Goal: Task Accomplishment & Management: Manage account settings

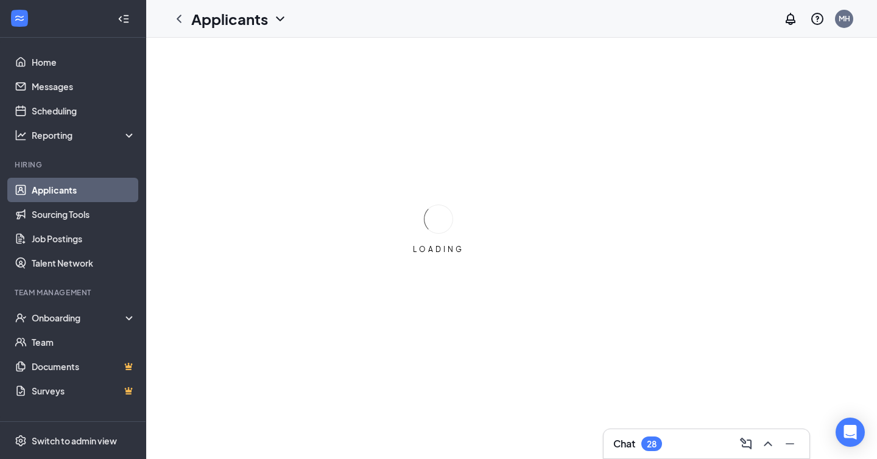
click at [453, 144] on div "LOADING" at bounding box center [438, 229] width 877 height 459
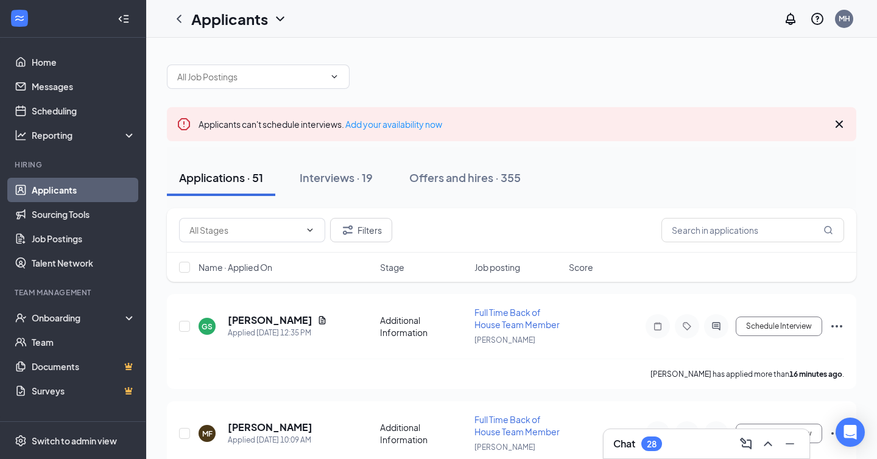
click at [226, 278] on div "Name · Applied On Stage Job posting Score" at bounding box center [511, 267] width 689 height 29
click at [244, 265] on span "Name · Applied On" at bounding box center [236, 267] width 74 height 12
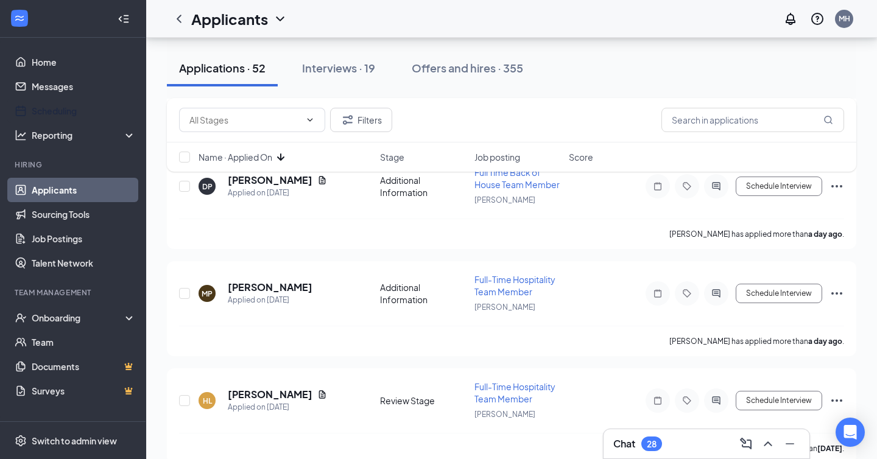
scroll to position [2073, 0]
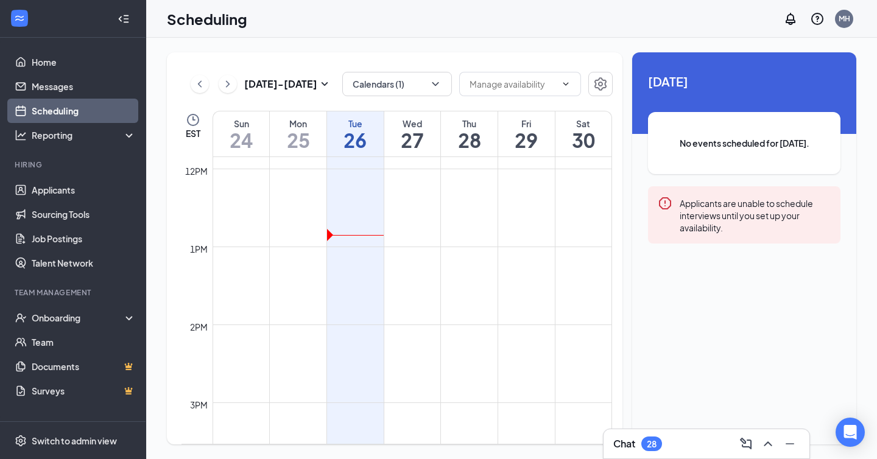
scroll to position [923, 0]
click at [409, 74] on button "Calendars (1)" at bounding box center [397, 84] width 110 height 24
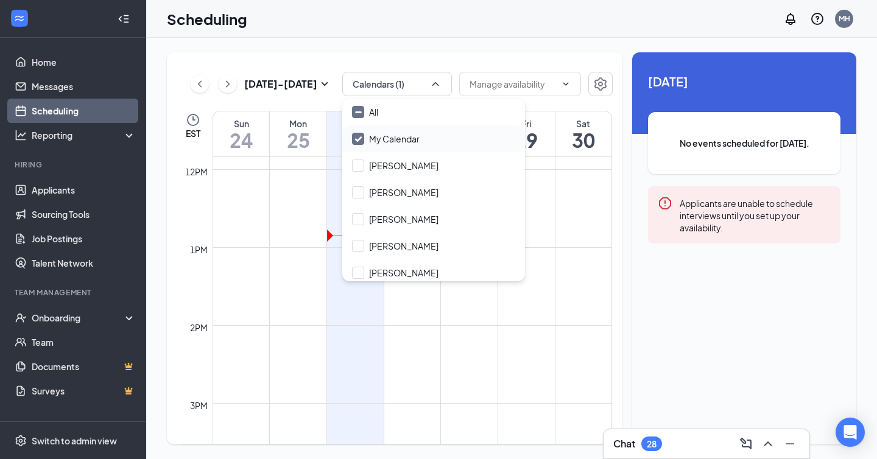
click at [383, 135] on input "My Calendar" at bounding box center [386, 139] width 68 height 12
checkbox input "true"
click at [357, 115] on input "All" at bounding box center [365, 112] width 26 height 12
checkbox input "true"
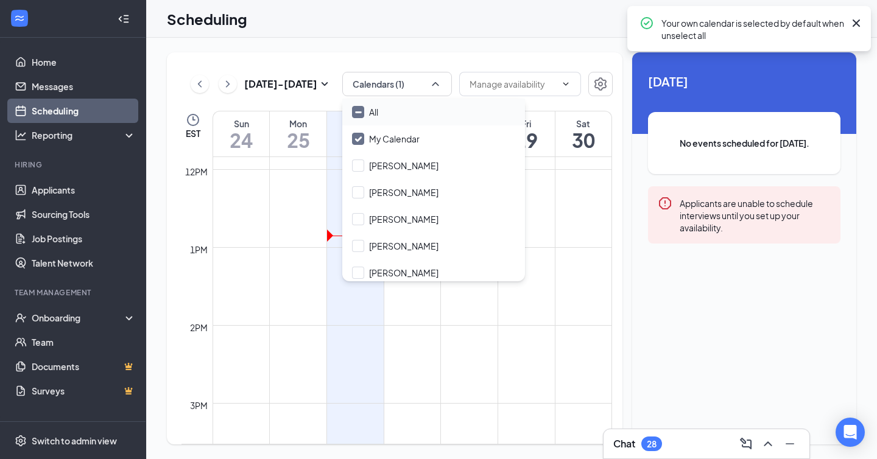
checkbox input "true"
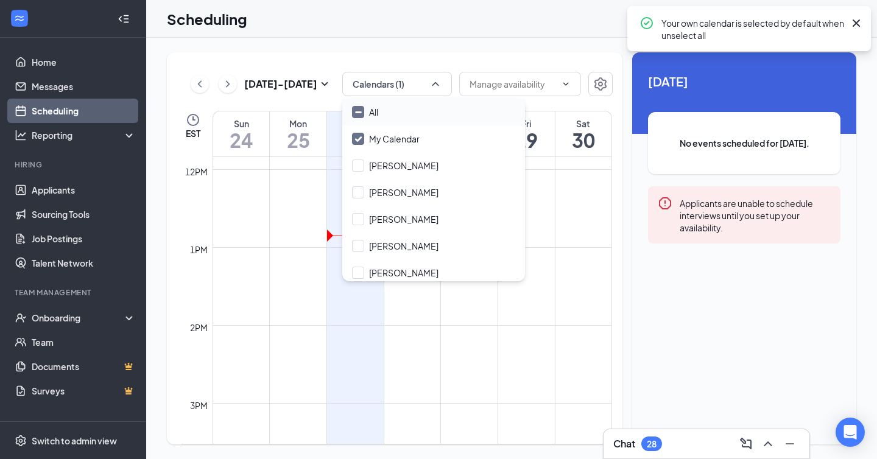
checkbox input "true"
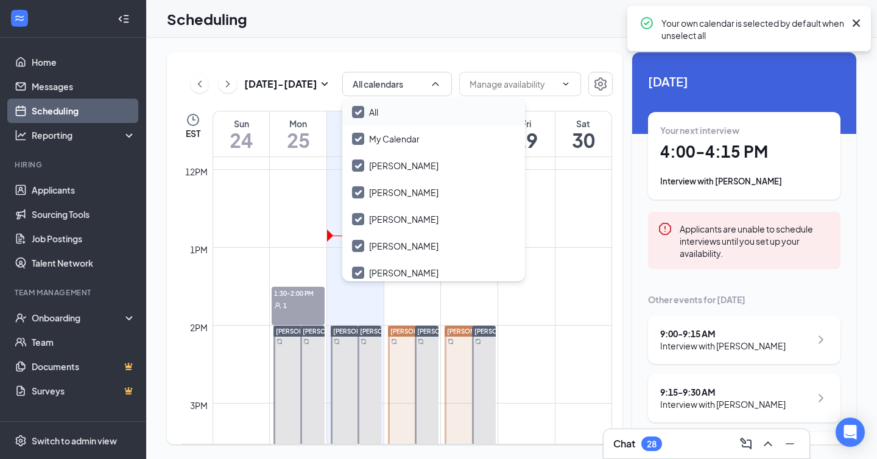
click at [359, 113] on input "All" at bounding box center [365, 112] width 26 height 12
checkbox input "false"
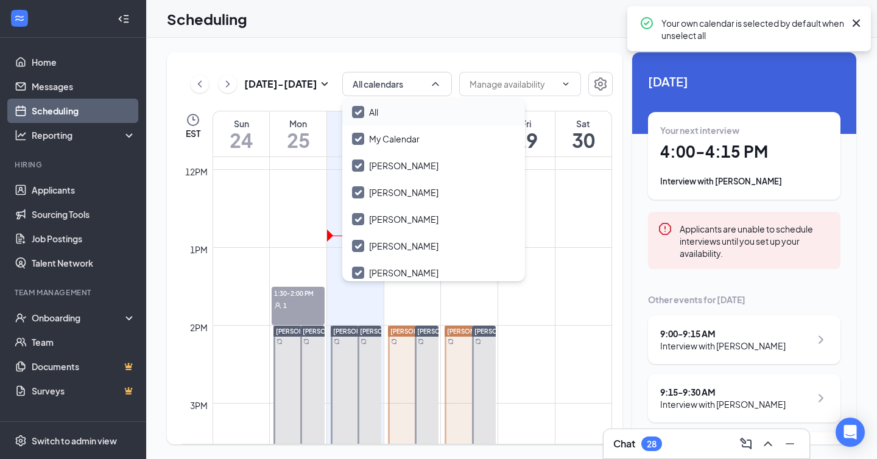
checkbox input "false"
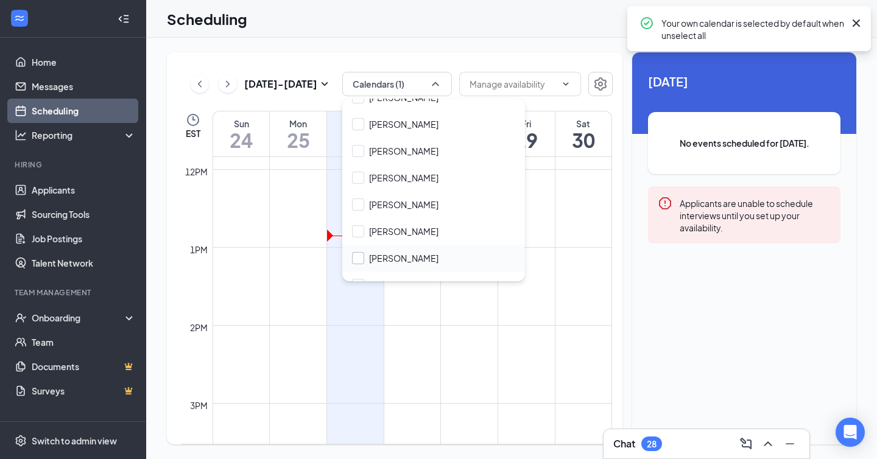
scroll to position [85, 0]
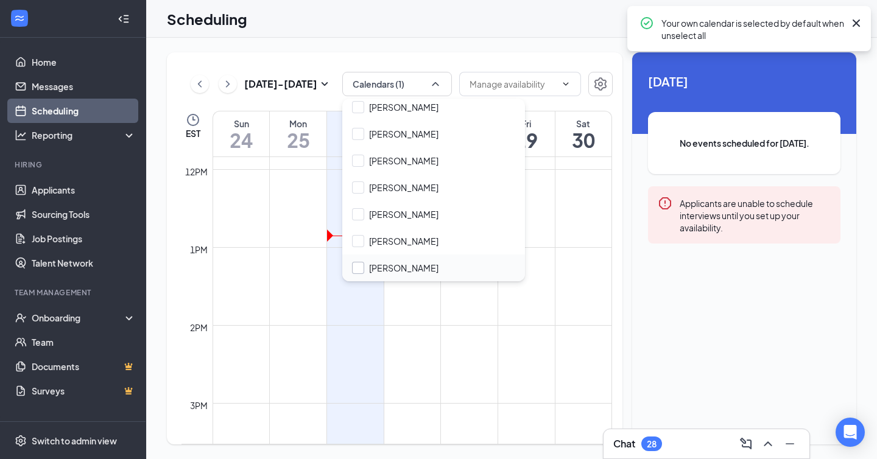
click at [358, 267] on input "Tiffany Burns" at bounding box center [395, 268] width 86 height 12
checkbox input "true"
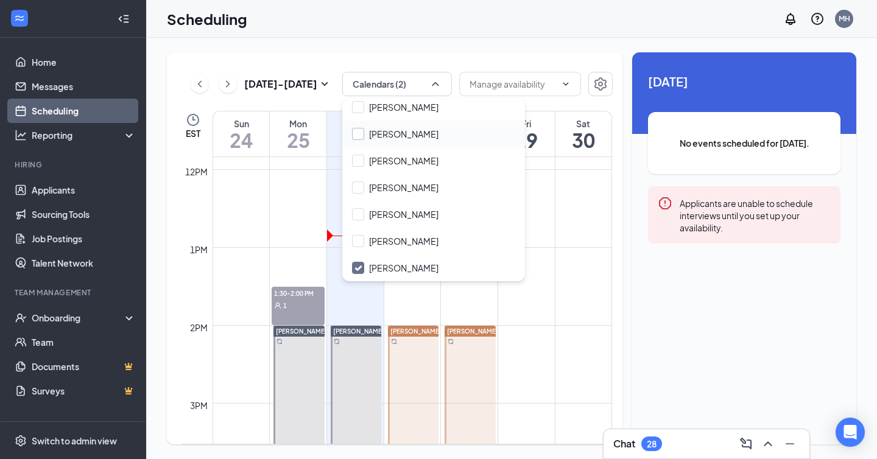
click at [359, 132] on input "Jared Jaber" at bounding box center [395, 134] width 86 height 12
checkbox input "true"
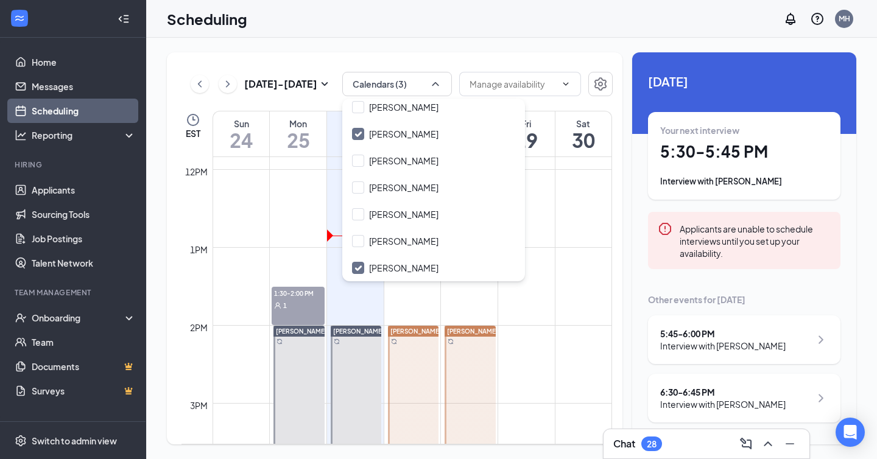
click at [431, 321] on td at bounding box center [413, 315] width 400 height 19
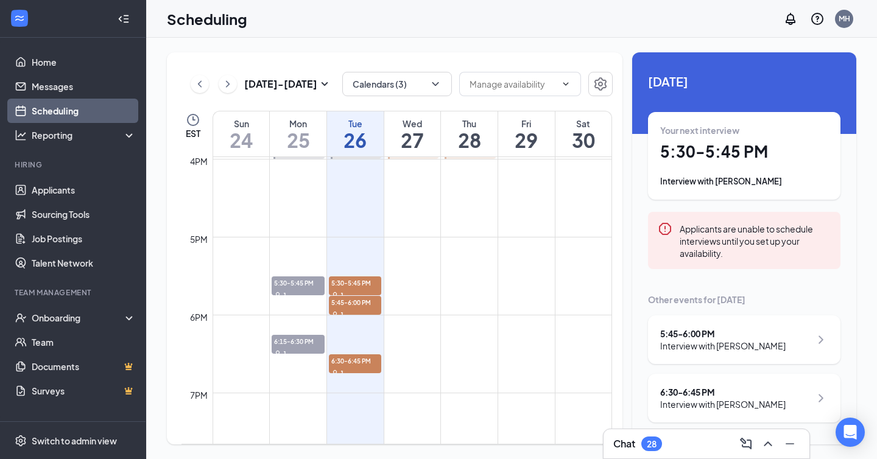
scroll to position [1254, 0]
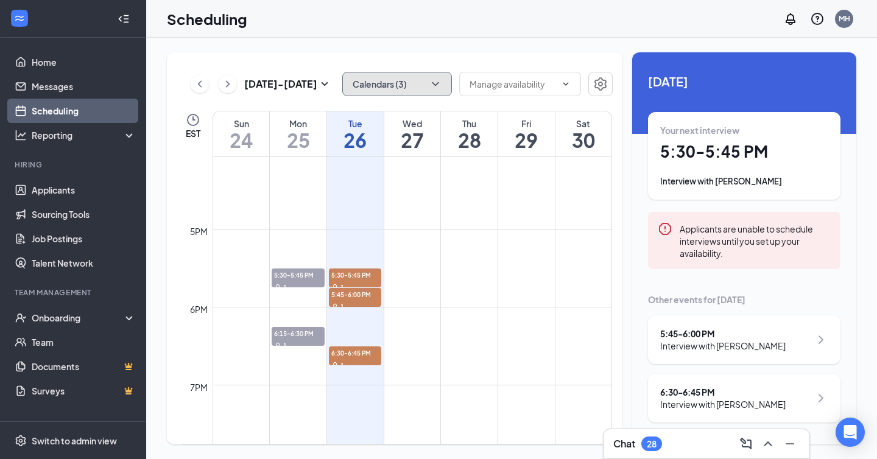
click at [410, 82] on button "Calendars (3)" at bounding box center [397, 84] width 110 height 24
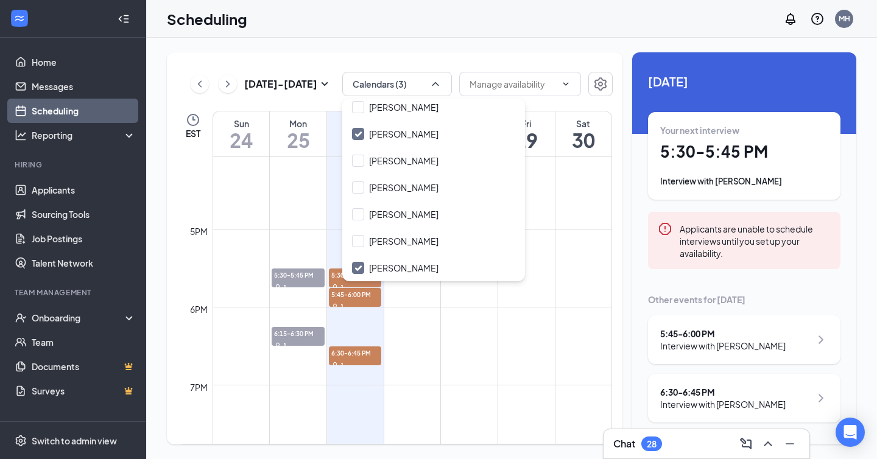
click at [440, 63] on div "Aug 24 - Aug 30 Calendars (3) EST Sun 24 Mon 25 Tue 26 Wed 27 Thu 28 Fri 29 Sat…" at bounding box center [395, 248] width 456 height 392
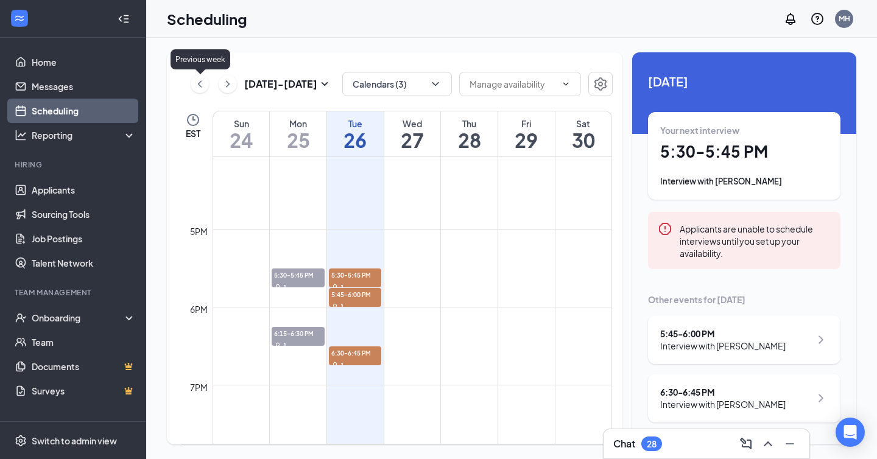
click at [228, 83] on icon "ChevronRight" at bounding box center [228, 83] width 4 height 7
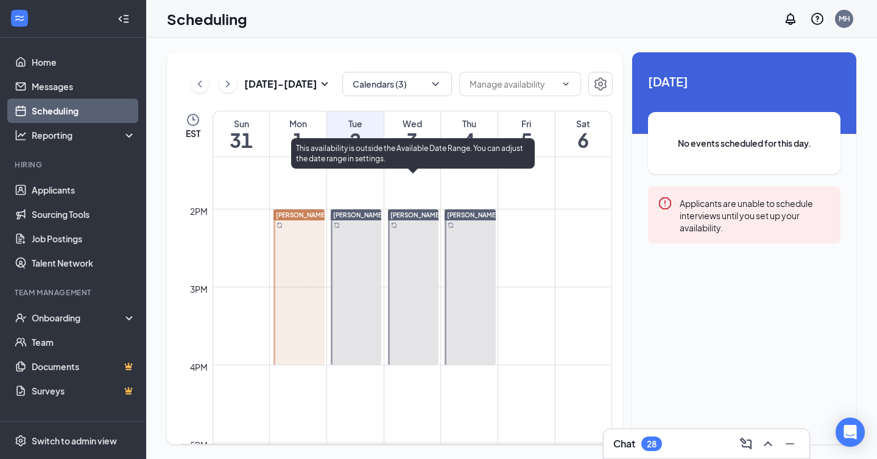
scroll to position [1029, 0]
